Goal: Find specific page/section: Find specific page/section

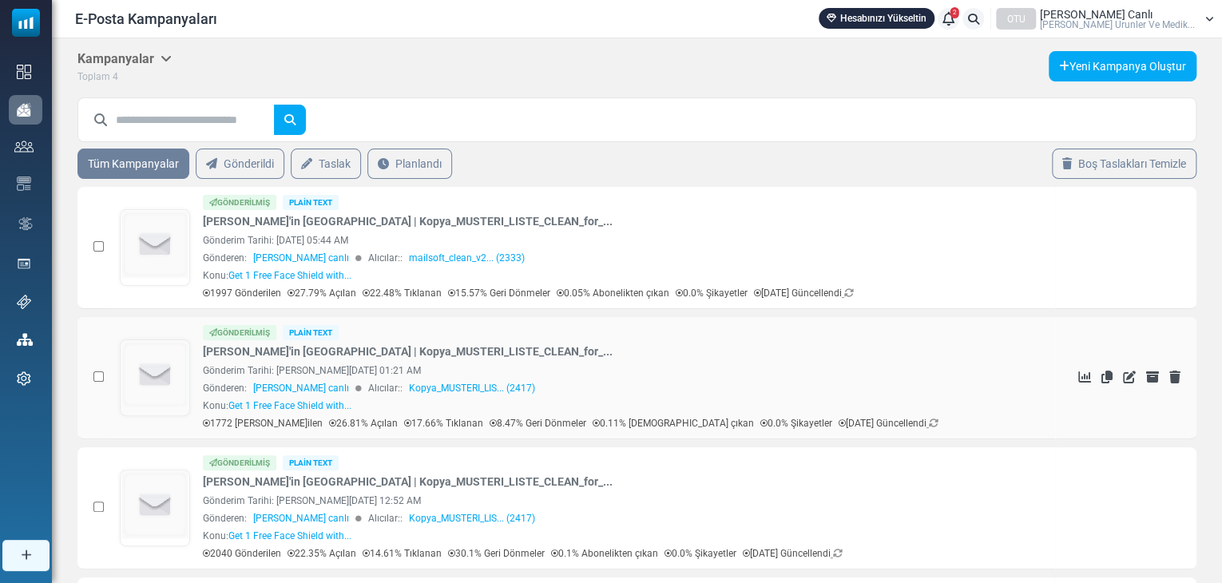
click at [544, 392] on div "Gönderen: leyla ipek canlı Alıcılar:: Kopya_MUSTERI_LIS... (2417)" at bounding box center [625, 388] width 844 height 14
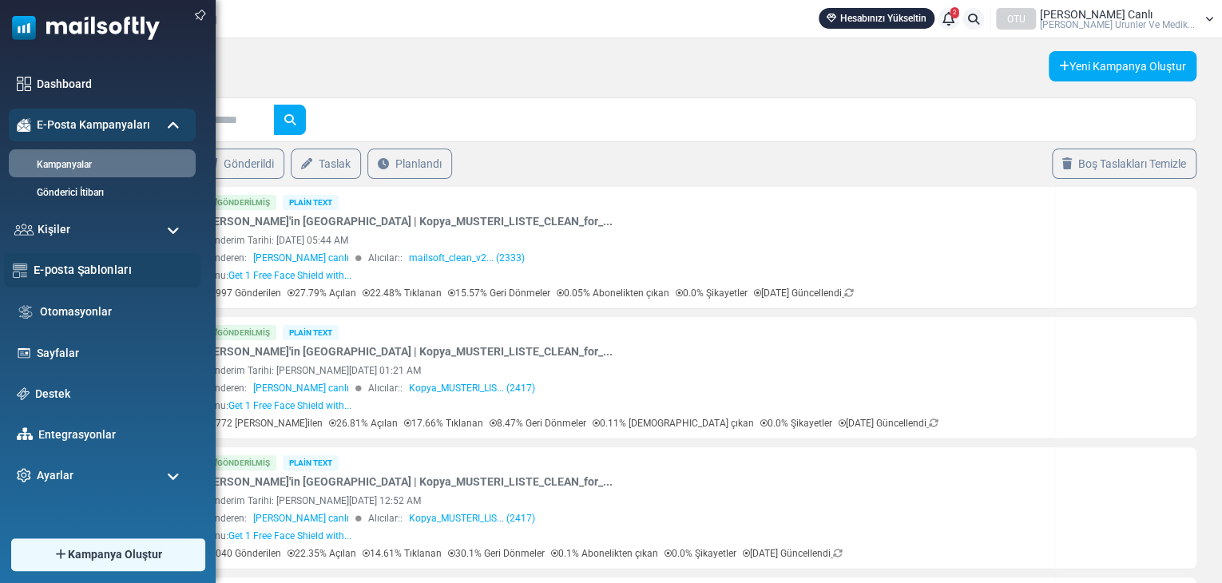
click at [80, 258] on div "E-posta Şablonları" at bounding box center [102, 270] width 196 height 34
click at [84, 268] on link "E-posta Şablonları" at bounding box center [113, 270] width 158 height 18
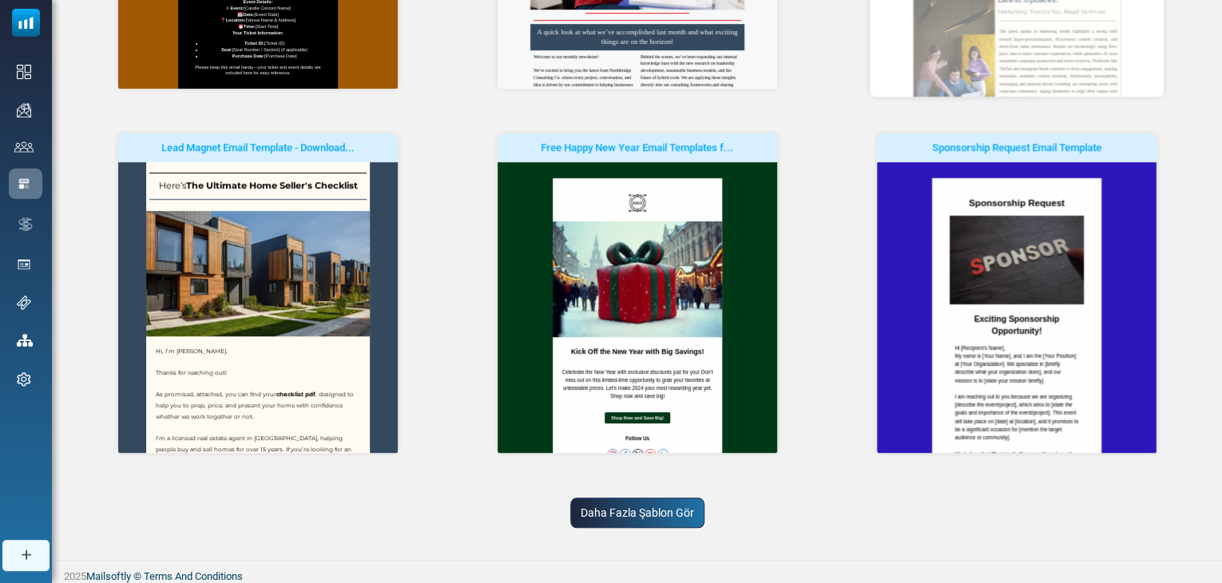
scroll to position [450, 0]
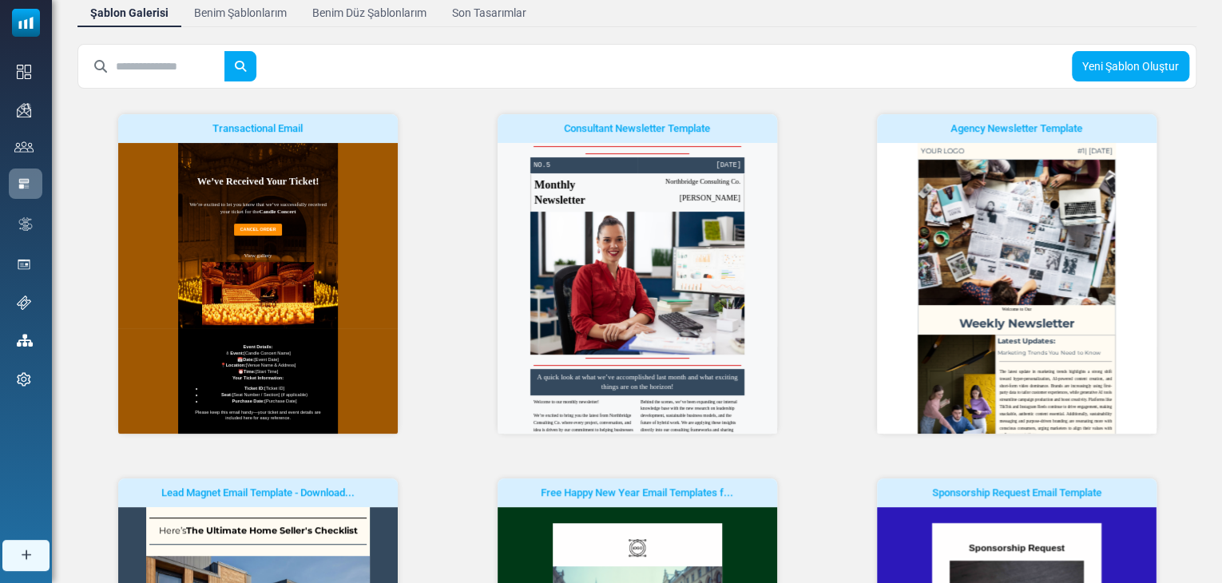
scroll to position [101, 0]
